Goal: Task Accomplishment & Management: Manage account settings

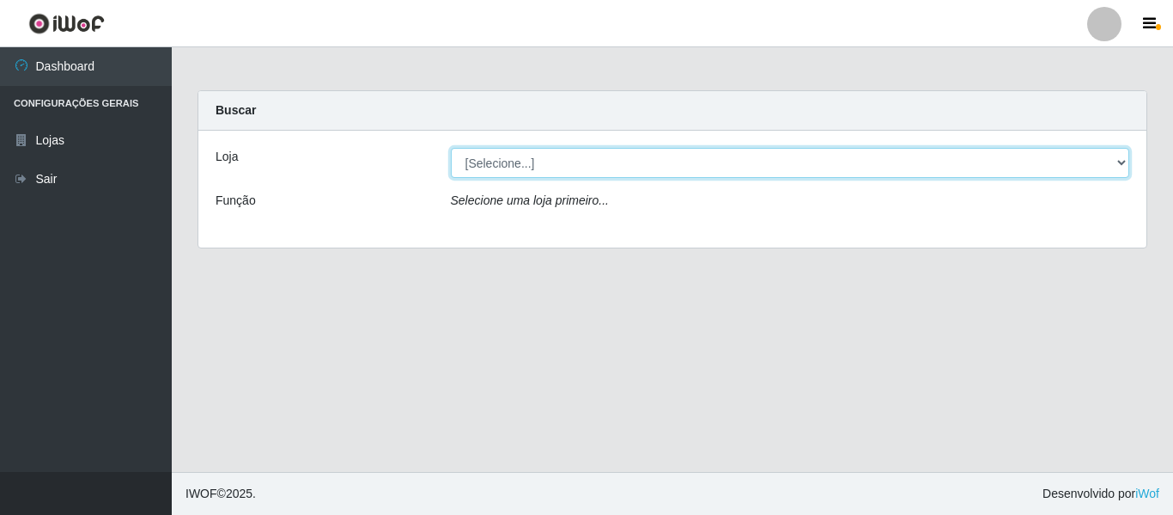
click at [486, 161] on select "[Selecione...] Super Show - [PERSON_NAME]" at bounding box center [790, 163] width 679 height 30
select select "120"
click at [451, 148] on select "[Selecione...] Super Show - [PERSON_NAME]" at bounding box center [790, 163] width 679 height 30
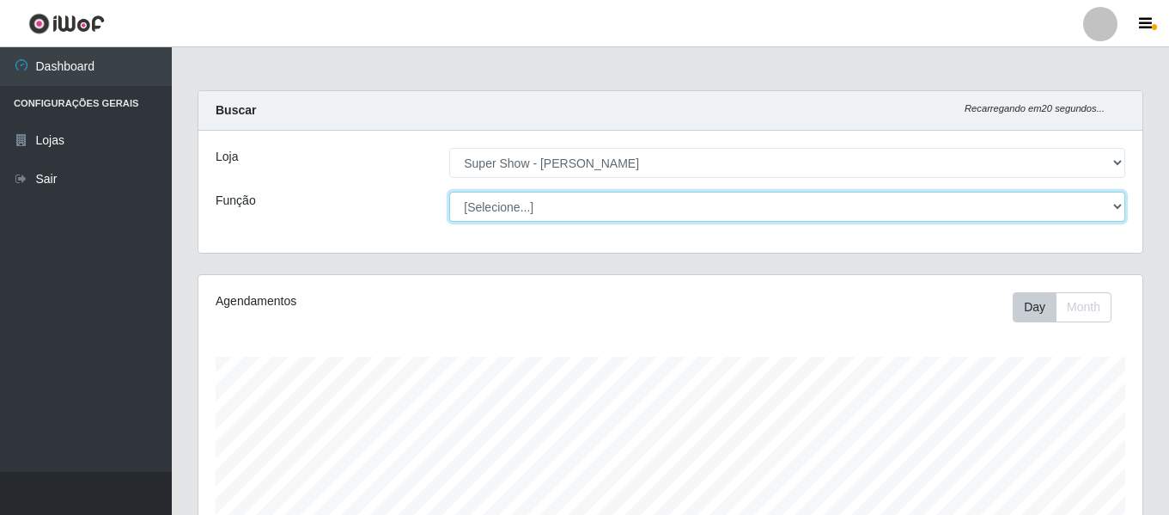
click at [562, 214] on select "[Selecione...] ASG Auxiliar de Estacionamento Balconista Embalador Embalador + …" at bounding box center [787, 207] width 676 height 30
select select "16"
click at [449, 192] on select "[Selecione...] ASG Auxiliar de Estacionamento Balconista Embalador Embalador + …" at bounding box center [787, 207] width 676 height 30
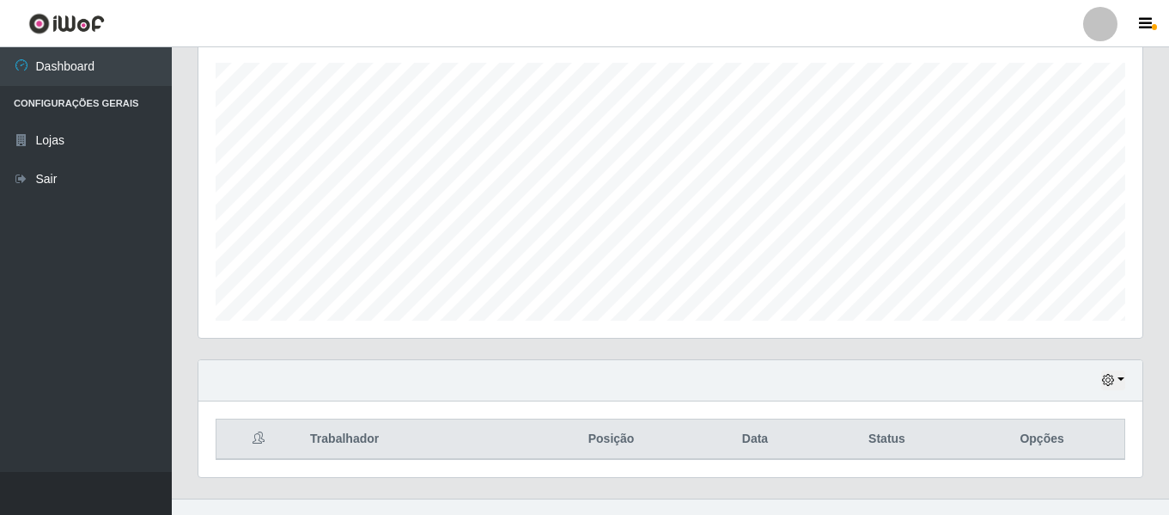
scroll to position [320, 0]
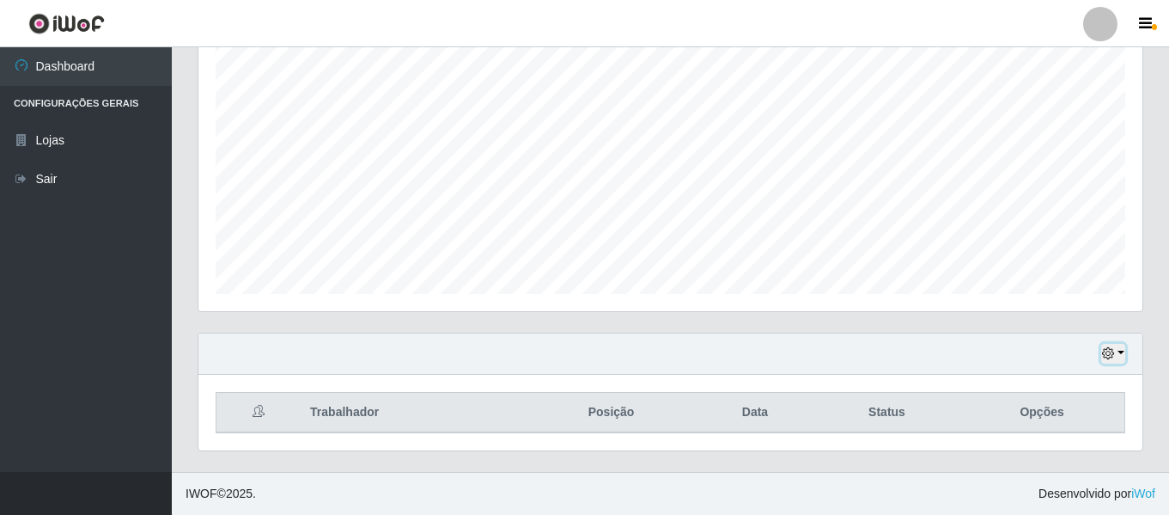
click at [1114, 351] on icon "button" at bounding box center [1108, 353] width 12 height 12
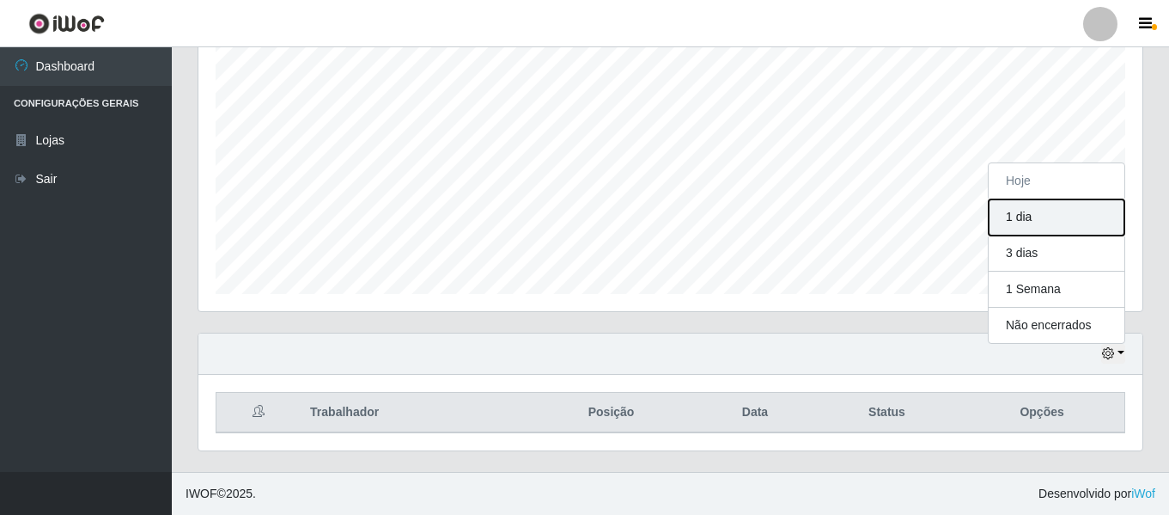
click at [1020, 218] on button "1 dia" at bounding box center [1057, 217] width 136 height 36
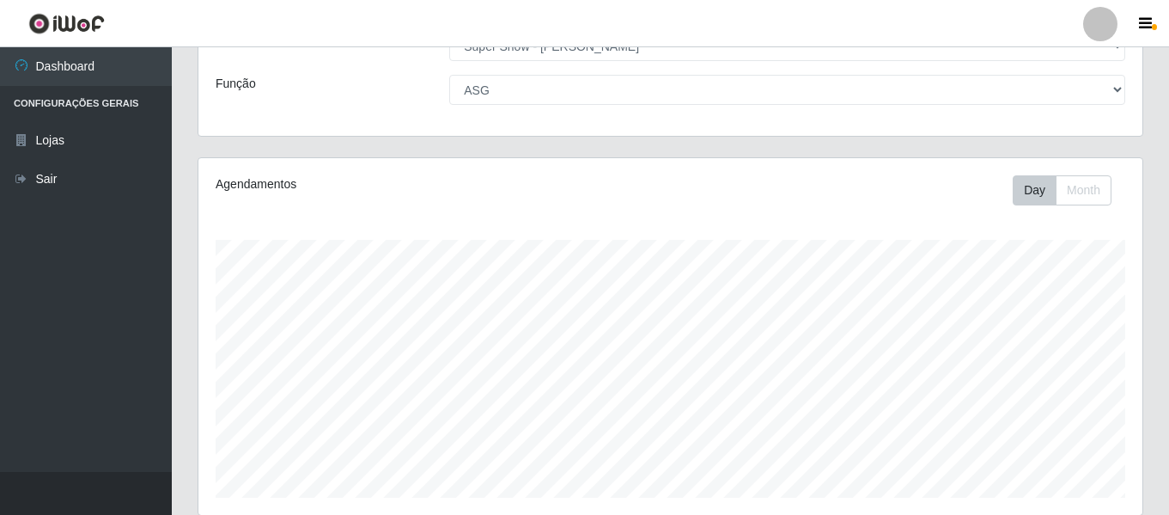
scroll to position [320, 0]
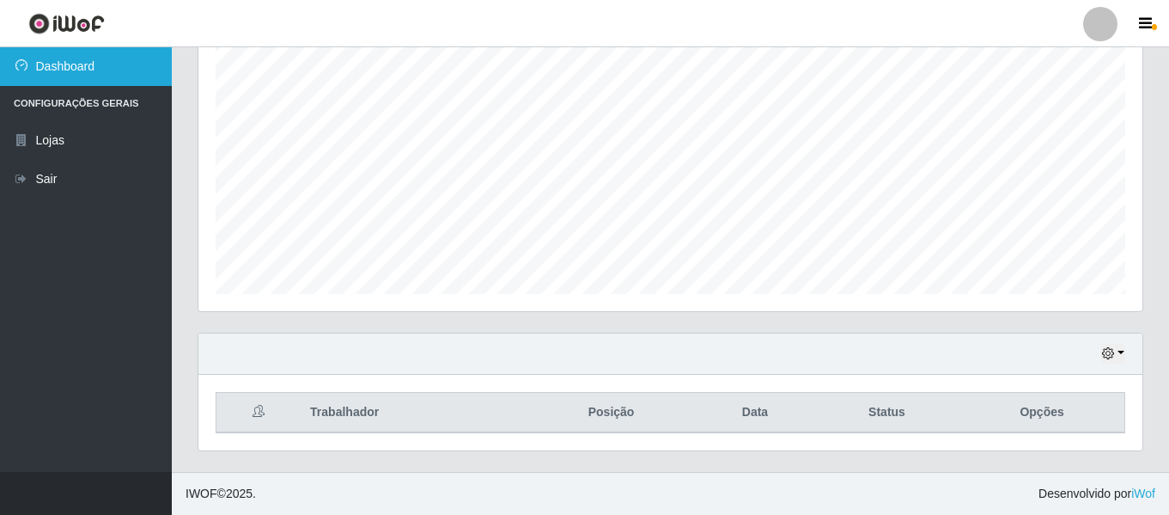
click at [28, 69] on icon at bounding box center [21, 65] width 15 height 12
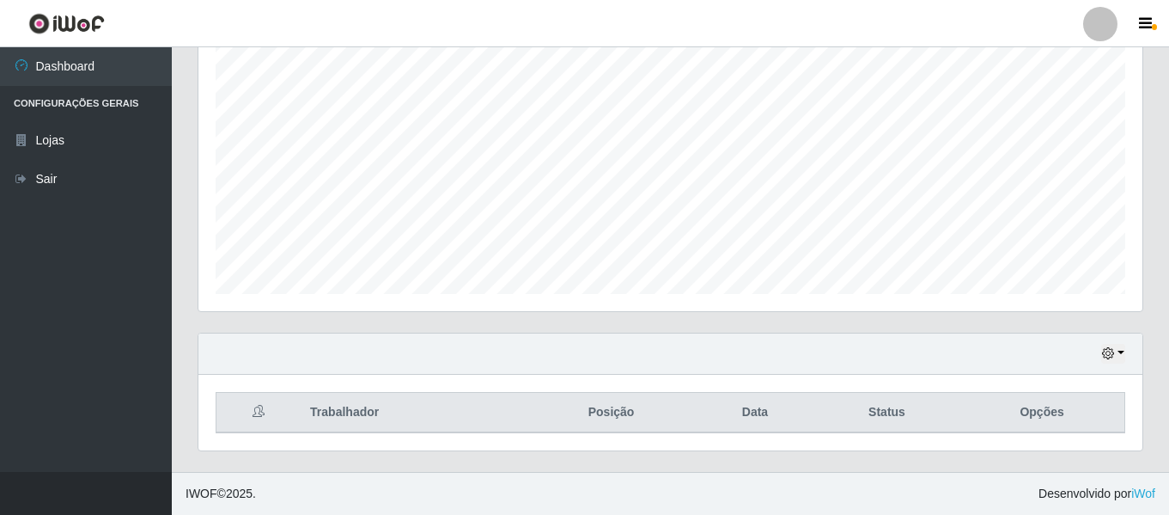
click at [1096, 16] on div at bounding box center [1100, 24] width 34 height 34
click at [1156, 28] on span "button" at bounding box center [1154, 27] width 5 height 6
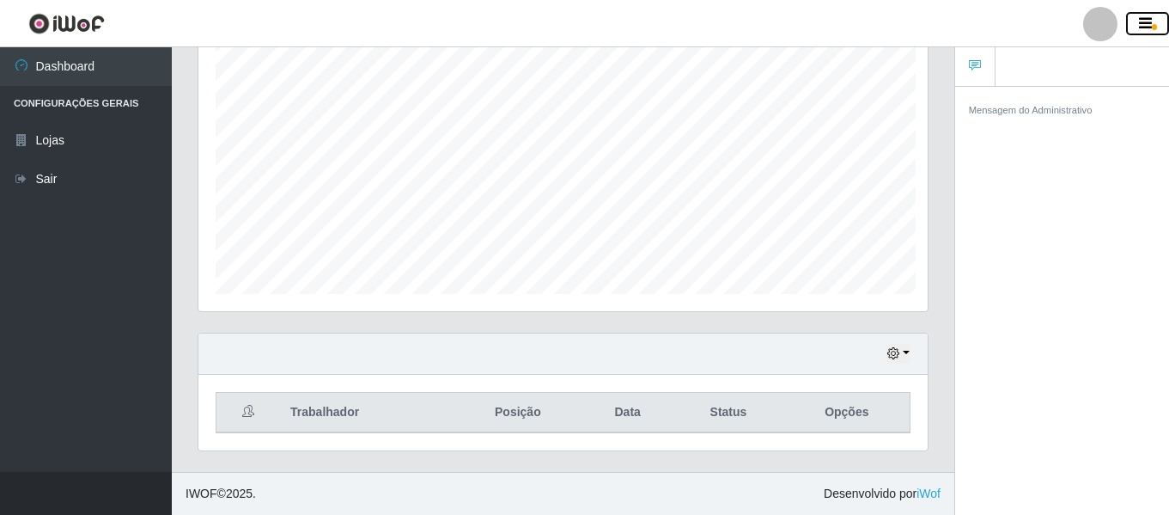
scroll to position [858588, 858215]
click at [1153, 28] on span "button" at bounding box center [1154, 27] width 5 height 6
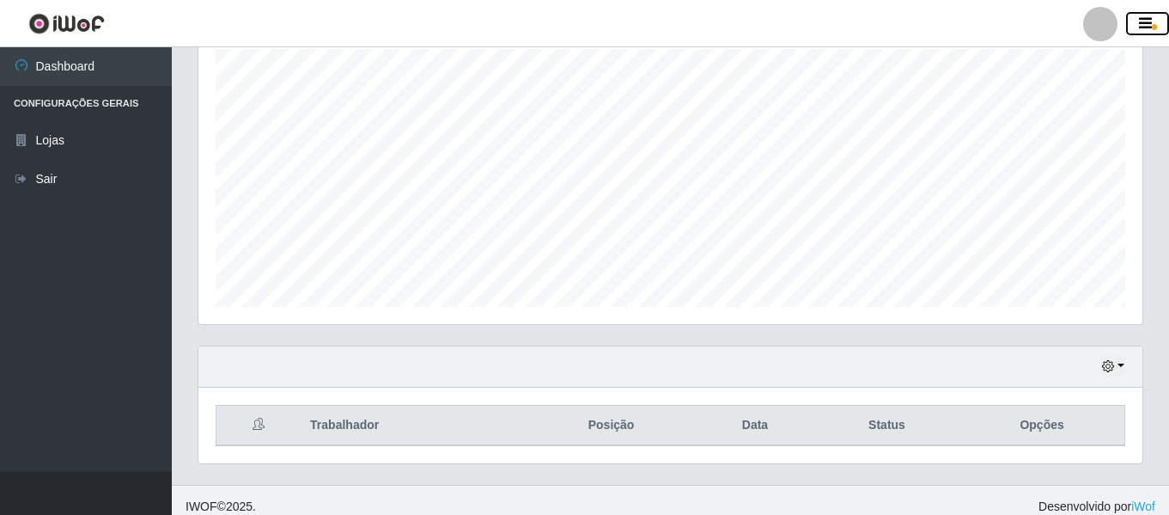
scroll to position [320, 0]
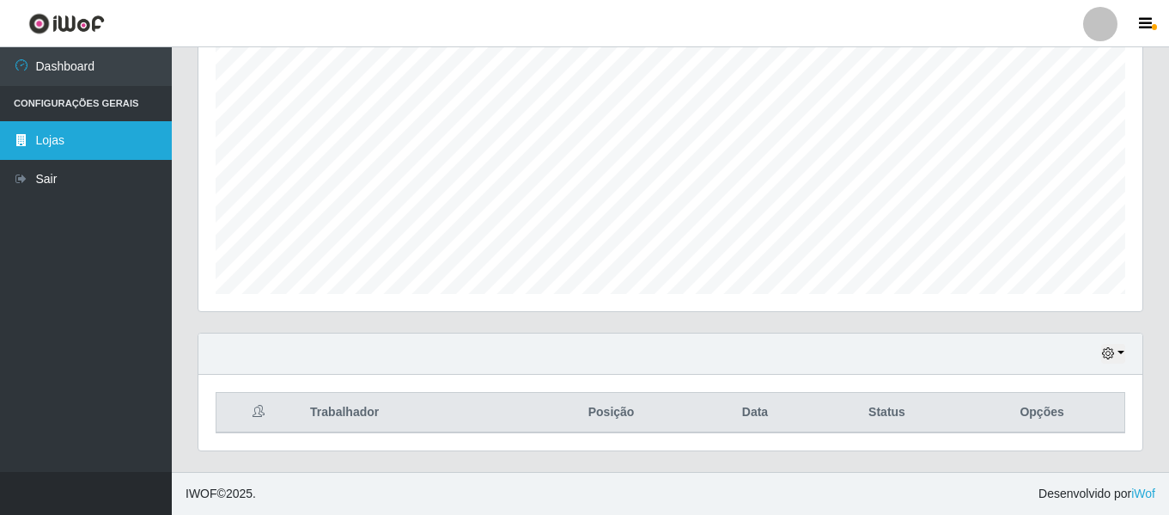
click at [56, 133] on link "Lojas" at bounding box center [86, 140] width 172 height 39
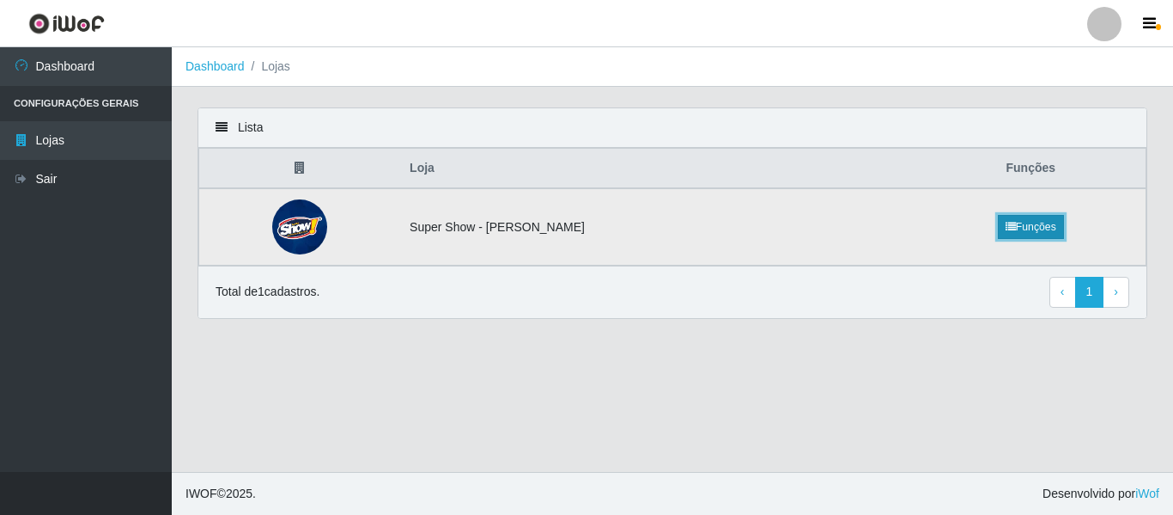
click at [1021, 233] on link "Funções" at bounding box center [1031, 227] width 66 height 24
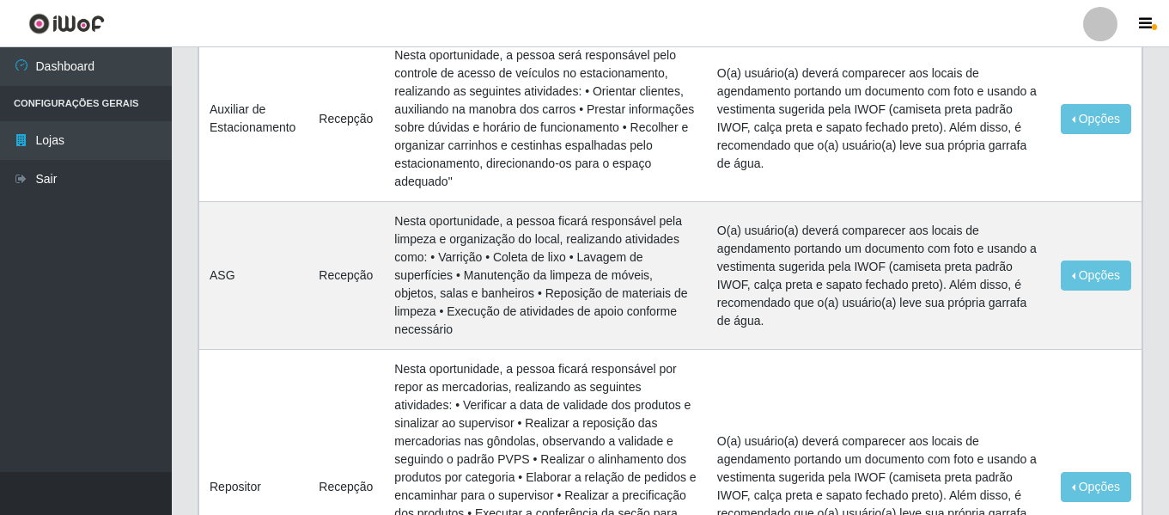
scroll to position [515, 0]
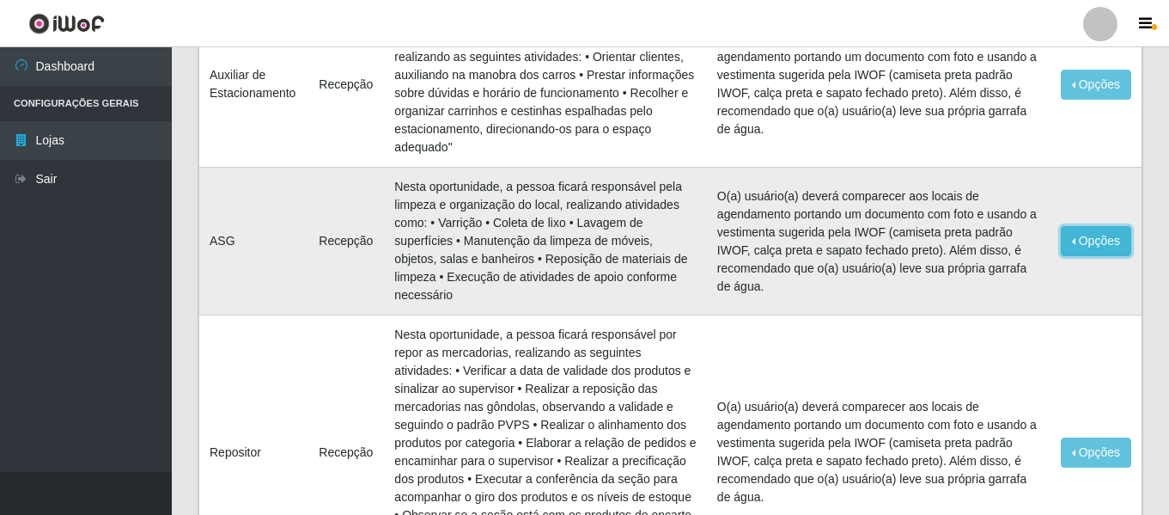
click at [1093, 240] on button "Opções" at bounding box center [1096, 241] width 70 height 30
click at [981, 237] on link "Editar" at bounding box center [964, 244] width 49 height 14
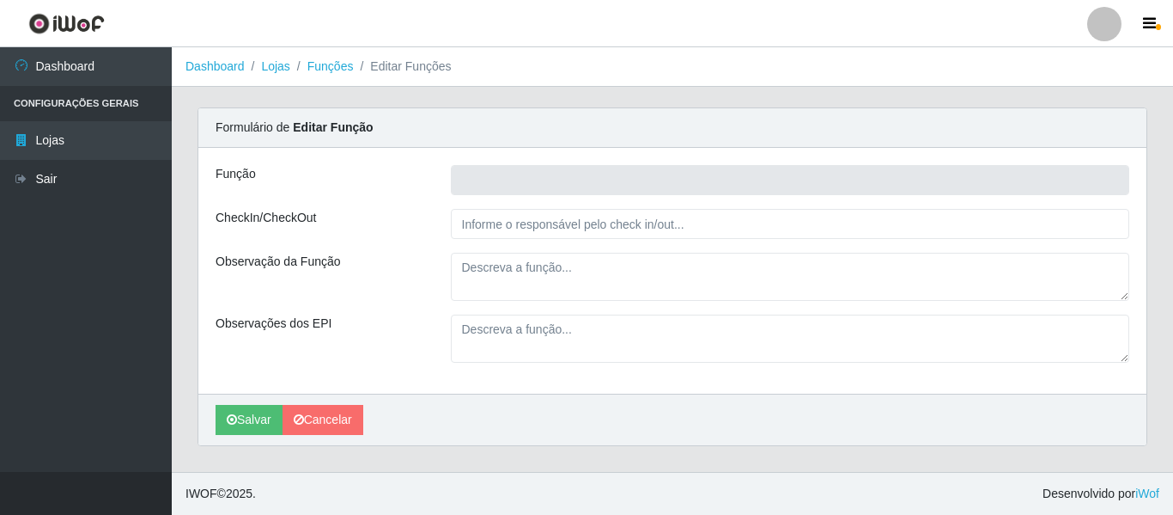
type input "ASG"
type input "Recepção"
type textarea "Nesta oportunidade, a pessoa ficará responsável pela limpeza e organização do l…"
type textarea "O(a) usuário(a) deverá comparecer aos locais de agendamento portando um documen…"
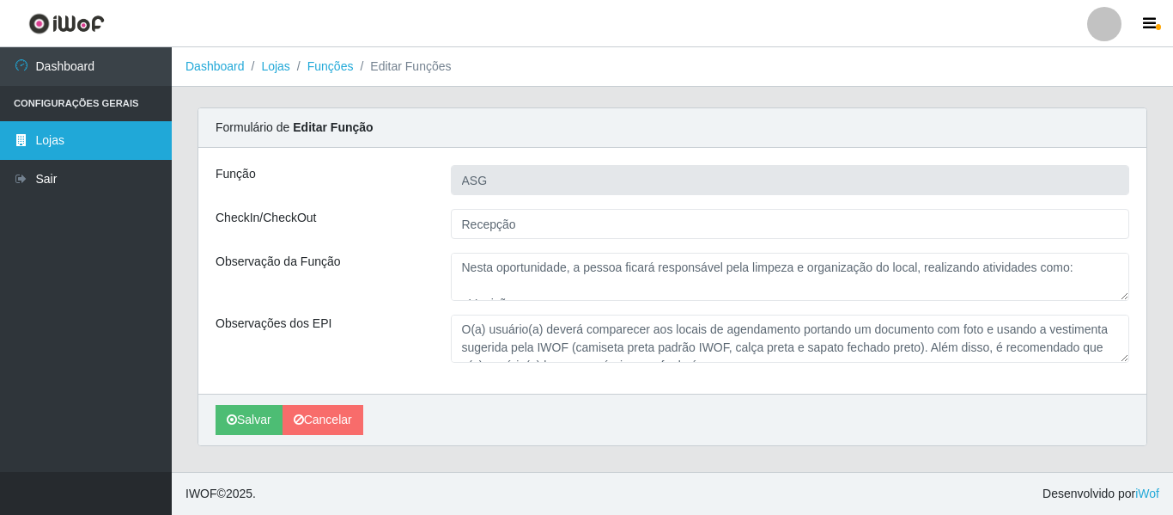
click at [44, 144] on link "Lojas" at bounding box center [86, 140] width 172 height 39
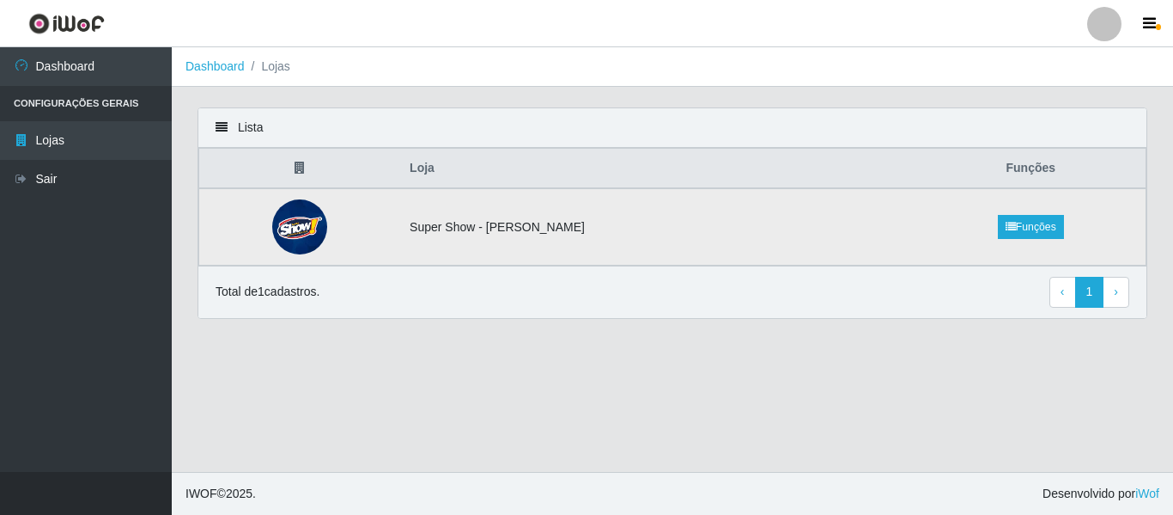
click at [446, 228] on td "Super Show - [PERSON_NAME]" at bounding box center [657, 226] width 516 height 77
click at [301, 214] on img at bounding box center [299, 226] width 55 height 55
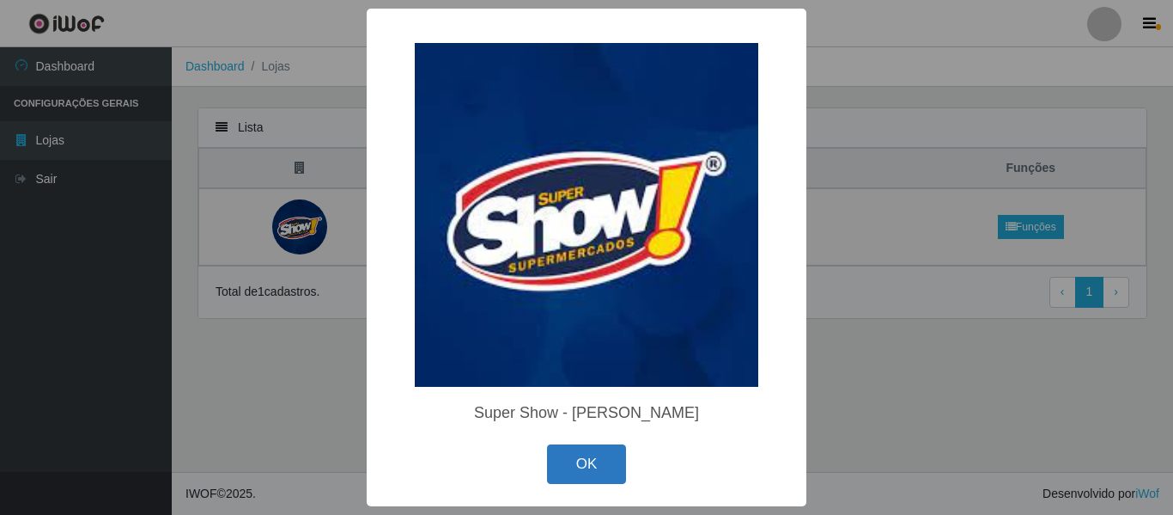
click at [582, 471] on button "OK" at bounding box center [587, 464] width 80 height 40
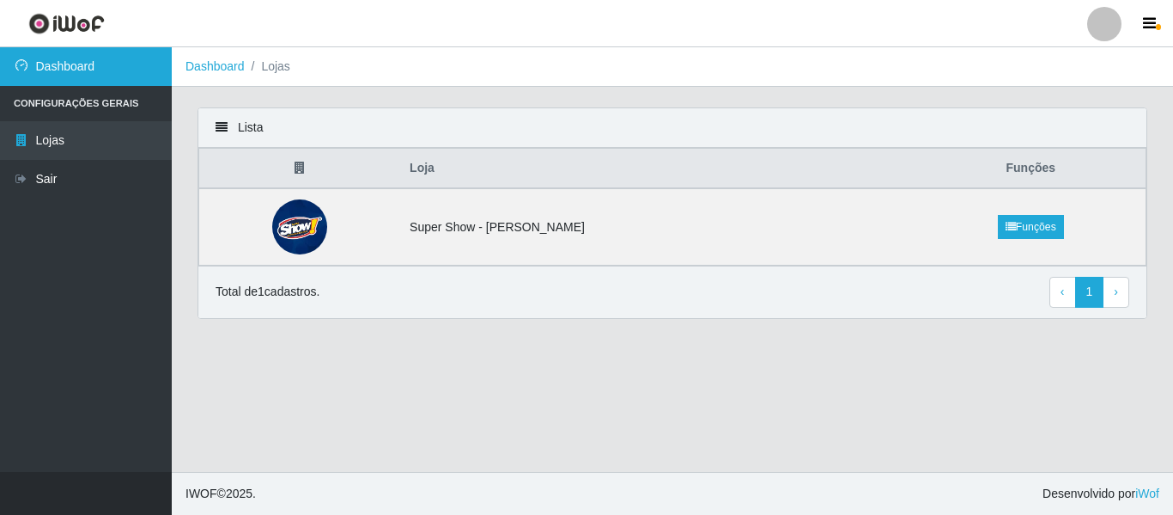
click at [46, 64] on link "Dashboard" at bounding box center [86, 66] width 172 height 39
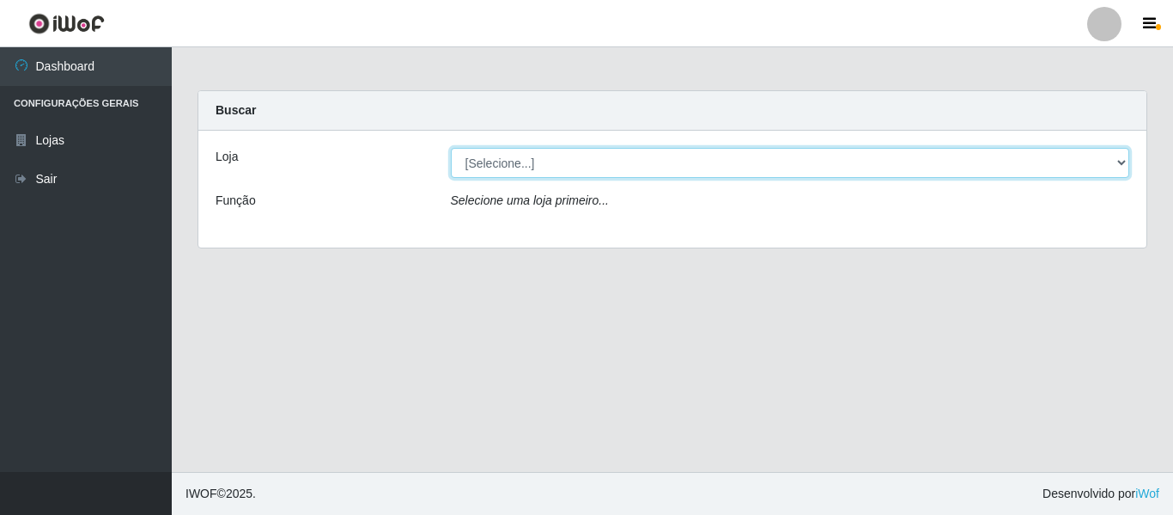
click at [536, 163] on select "[Selecione...] Super Show - [PERSON_NAME]" at bounding box center [790, 163] width 679 height 30
select select "120"
click at [451, 148] on select "[Selecione...] Super Show - [PERSON_NAME]" at bounding box center [790, 163] width 679 height 30
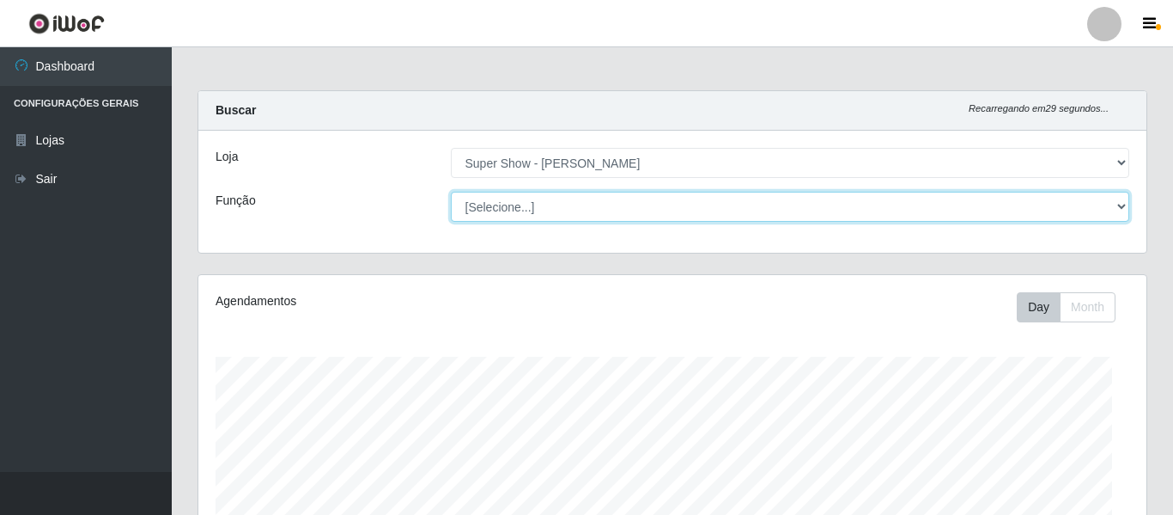
click at [522, 198] on select "[Selecione...] ASG Auxiliar de Estacionamento Balconista Embalador Embalador + …" at bounding box center [790, 207] width 679 height 30
select select "16"
click at [449, 192] on select "[Selecione...] ASG Auxiliar de Estacionamento Balconista Embalador Embalador + …" at bounding box center [787, 207] width 676 height 30
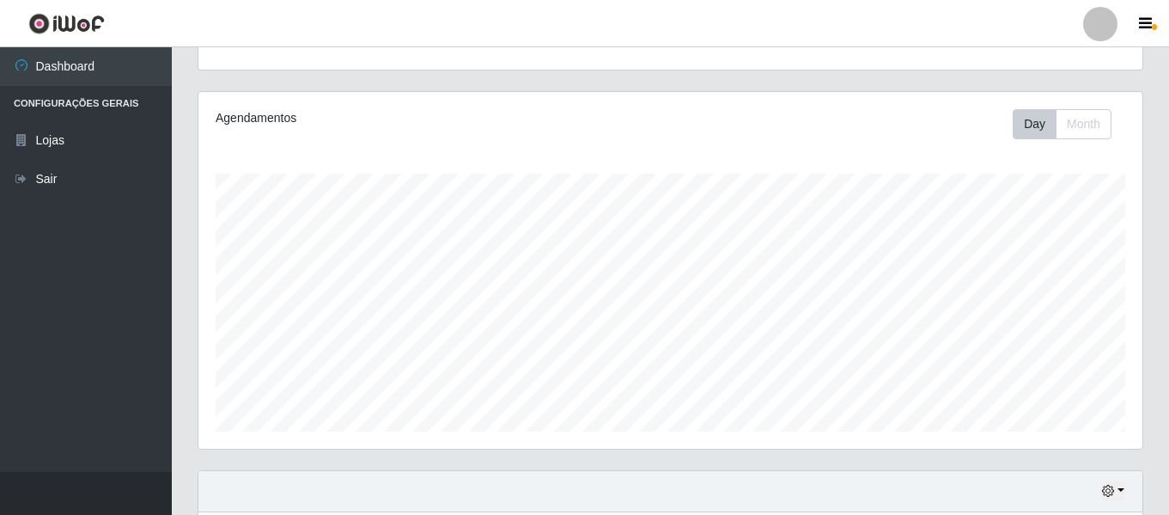
scroll to position [0, 0]
